Goal: Information Seeking & Learning: Learn about a topic

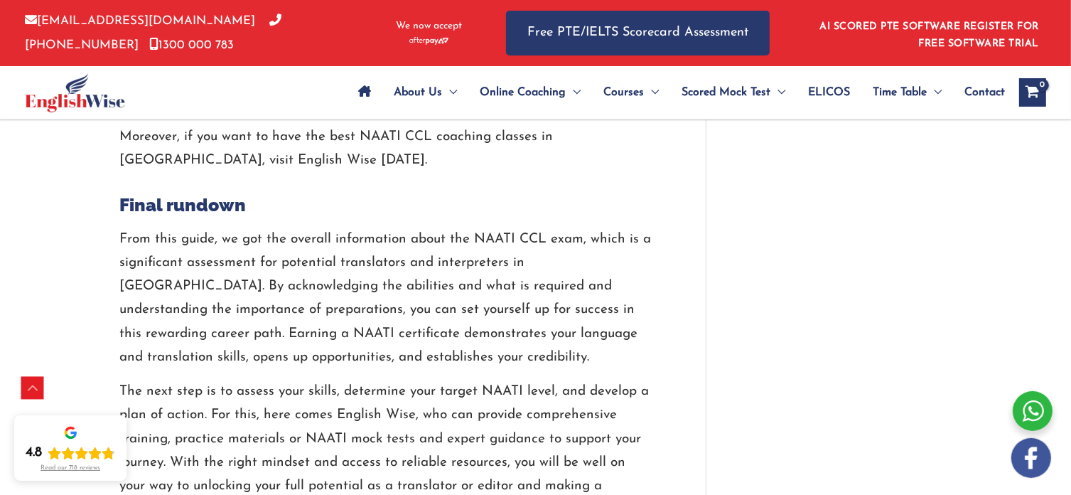
scroll to position [4123, 0]
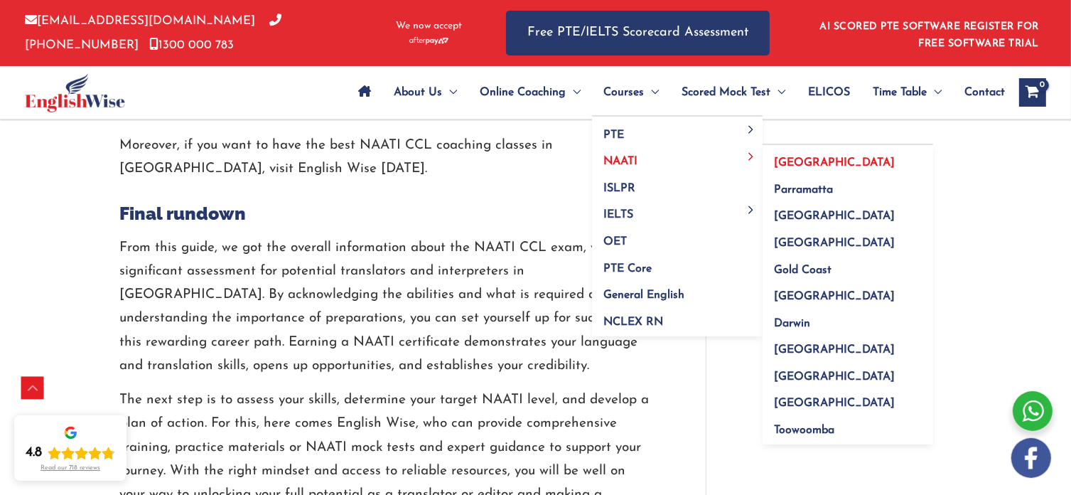
click at [787, 158] on span "[GEOGRAPHIC_DATA]" at bounding box center [834, 162] width 121 height 11
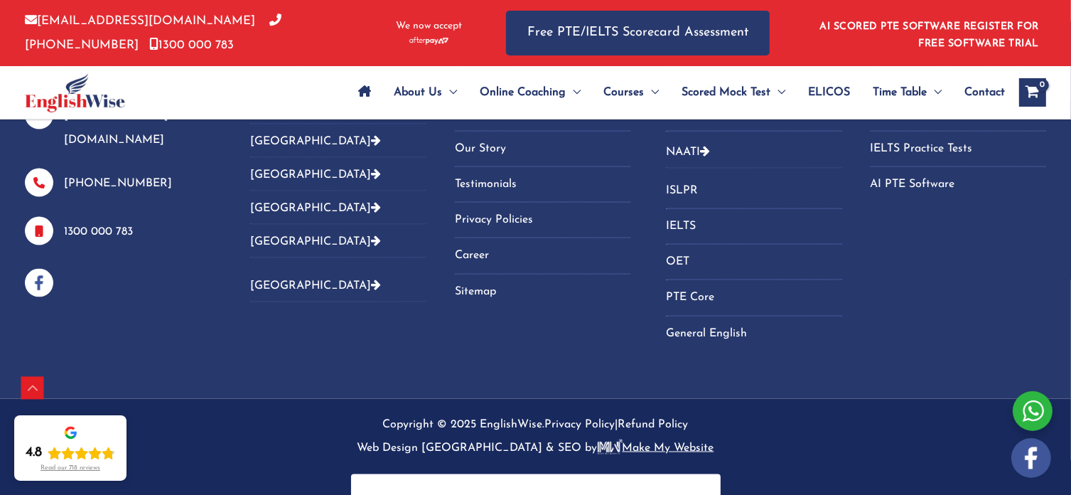
scroll to position [2075, 0]
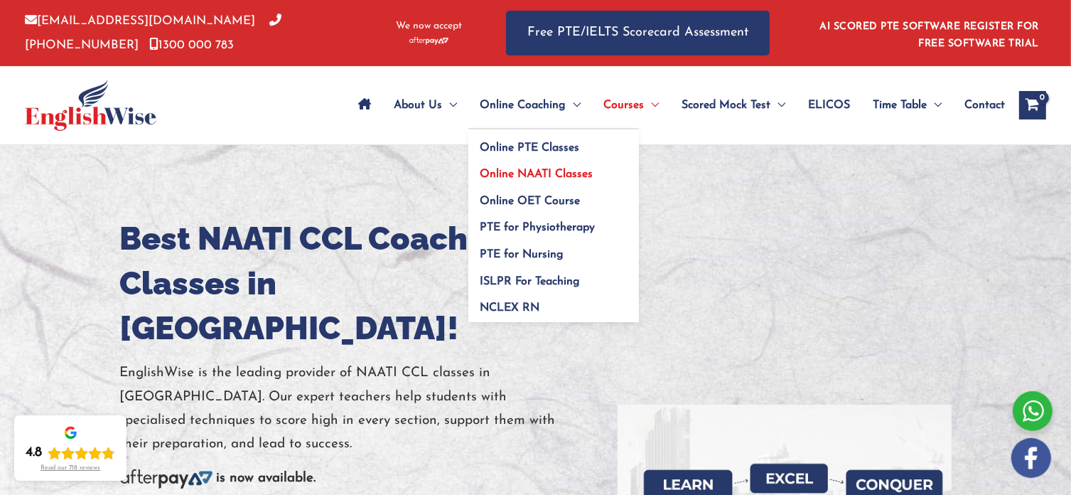
click at [579, 175] on span "Online NAATI Classes" at bounding box center [536, 173] width 113 height 11
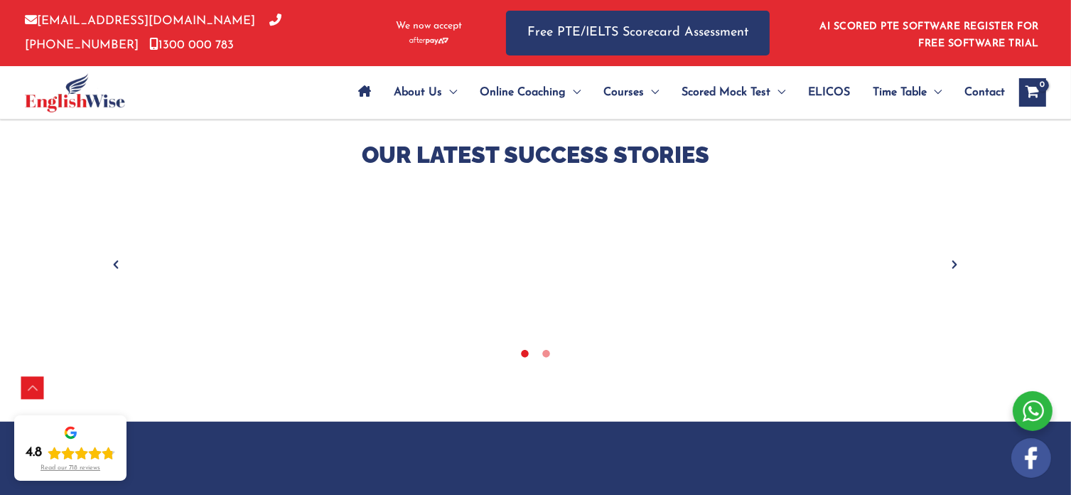
scroll to position [569, 0]
